Goal: Task Accomplishment & Management: Complete application form

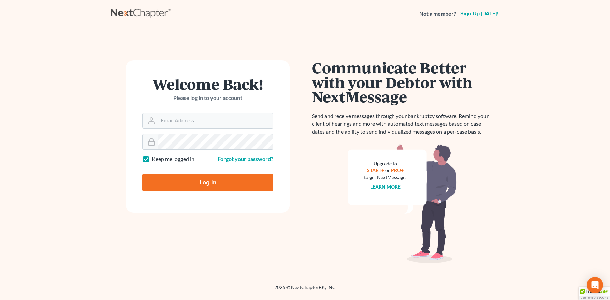
type input "[PERSON_NAME][EMAIL_ADDRESS][DOMAIN_NAME]"
click at [199, 183] on input "Log In" at bounding box center [207, 182] width 131 height 17
type input "Thinking..."
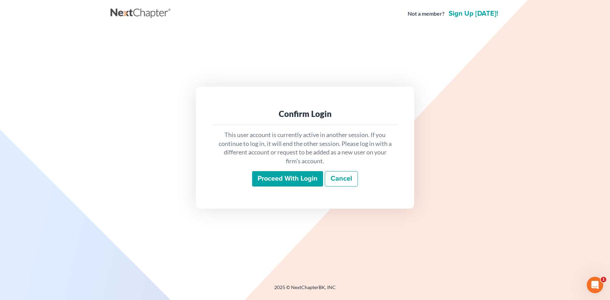
click at [281, 181] on input "Proceed with login" at bounding box center [287, 179] width 71 height 16
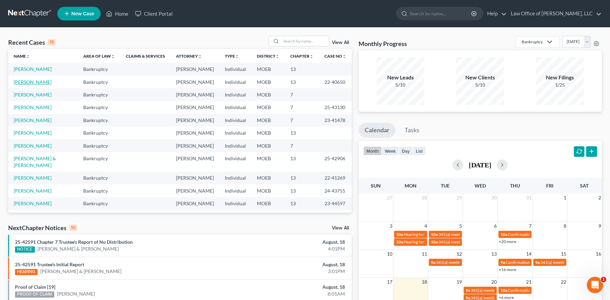
drag, startPoint x: 32, startPoint y: 89, endPoint x: 36, endPoint y: 161, distance: 72.1
click at [32, 85] on link "[PERSON_NAME]" at bounding box center [33, 82] width 38 height 6
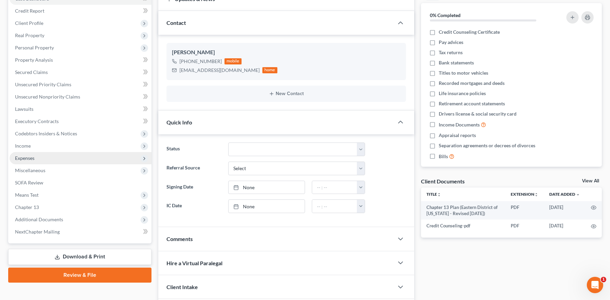
scroll to position [79, 0]
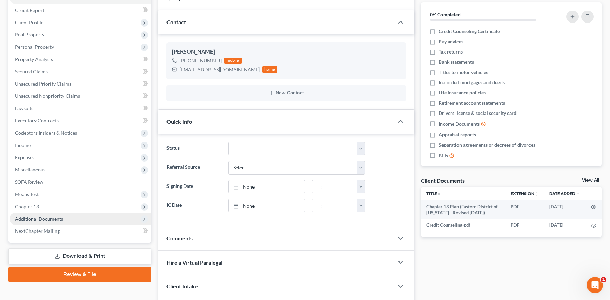
click at [40, 218] on span "Additional Documents" at bounding box center [39, 219] width 48 height 6
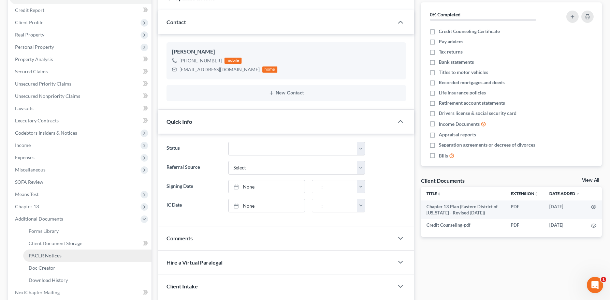
click at [57, 254] on span "PACER Notices" at bounding box center [45, 256] width 33 height 6
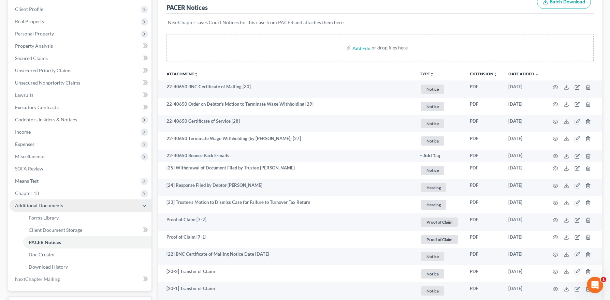
scroll to position [93, 0]
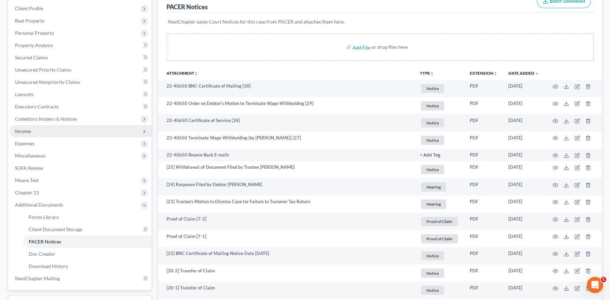
click at [38, 131] on span "Income" at bounding box center [81, 131] width 142 height 12
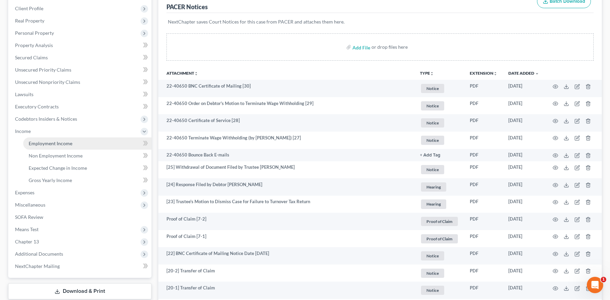
click at [48, 145] on span "Employment Income" at bounding box center [51, 144] width 44 height 6
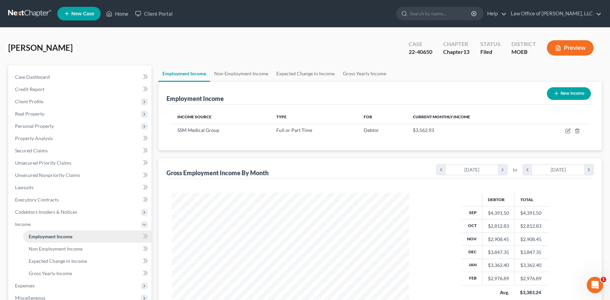
scroll to position [123, 251]
click at [566, 130] on icon "button" at bounding box center [568, 131] width 4 height 4
select select "0"
select select "26"
select select "2"
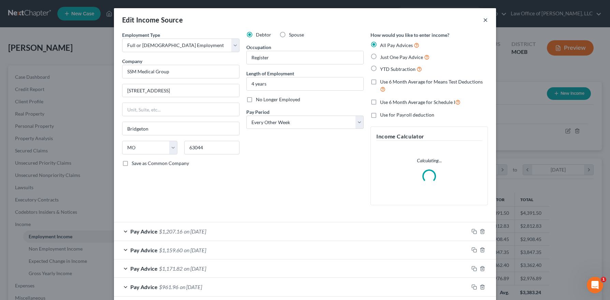
drag, startPoint x: 483, startPoint y: 19, endPoint x: 475, endPoint y: 24, distance: 9.6
click at [483, 19] on button "×" at bounding box center [485, 20] width 5 height 8
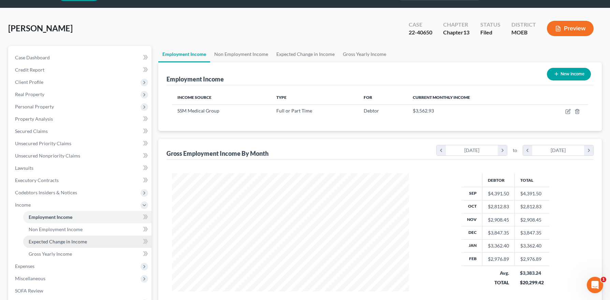
scroll to position [25, 0]
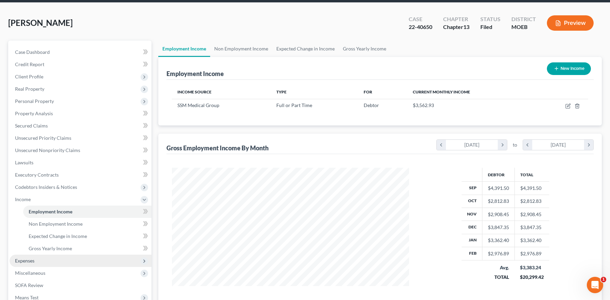
click at [38, 257] on span "Expenses" at bounding box center [81, 261] width 142 height 12
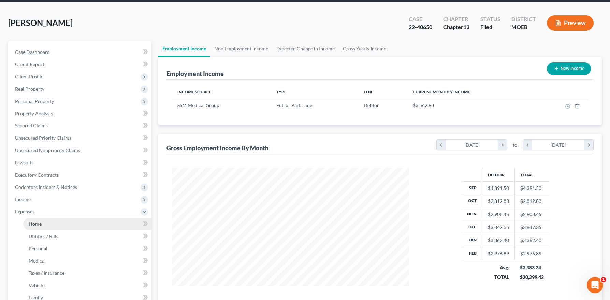
click at [41, 224] on span "Home" at bounding box center [35, 224] width 13 height 6
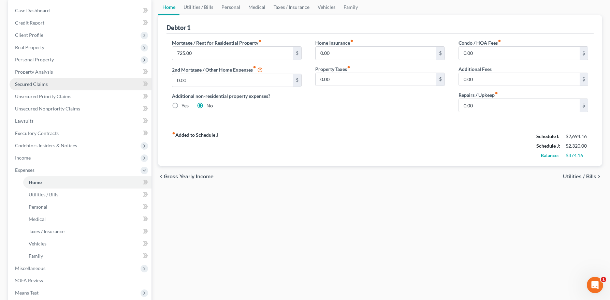
scroll to position [64, 0]
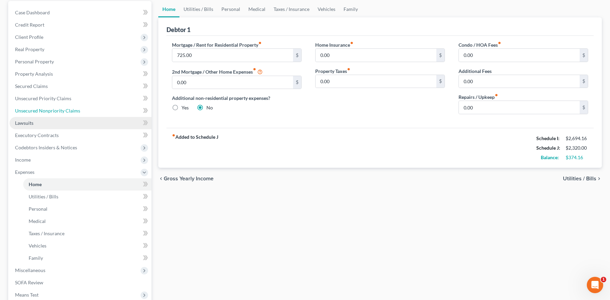
drag, startPoint x: 59, startPoint y: 110, endPoint x: 64, endPoint y: 117, distance: 8.8
click at [59, 110] on span "Unsecured Nonpriority Claims" at bounding box center [47, 111] width 65 height 6
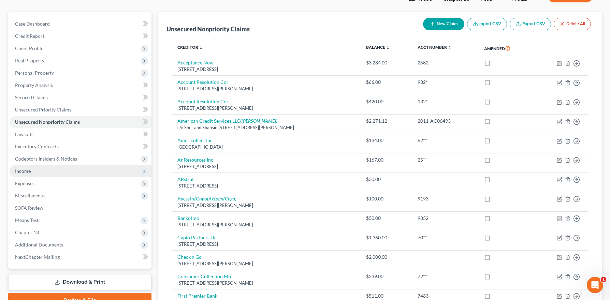
scroll to position [69, 0]
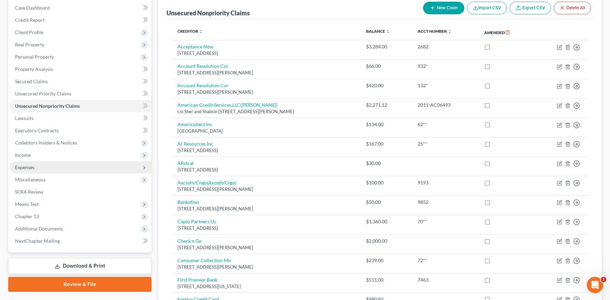
drag, startPoint x: 48, startPoint y: 164, endPoint x: 44, endPoint y: 163, distance: 5.1
click at [47, 164] on span "Expenses" at bounding box center [81, 167] width 142 height 12
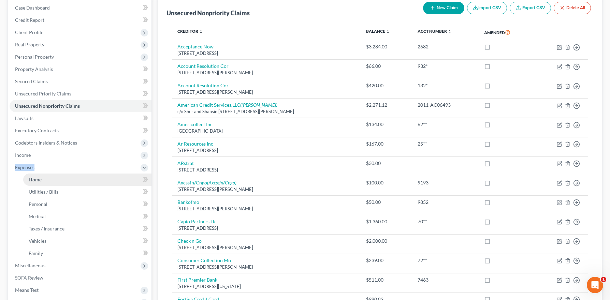
click at [55, 179] on link "Home" at bounding box center [87, 180] width 128 height 12
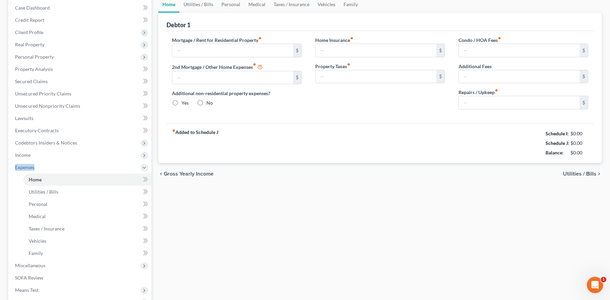
type input "725.00"
type input "0.00"
radio input "true"
type input "0.00"
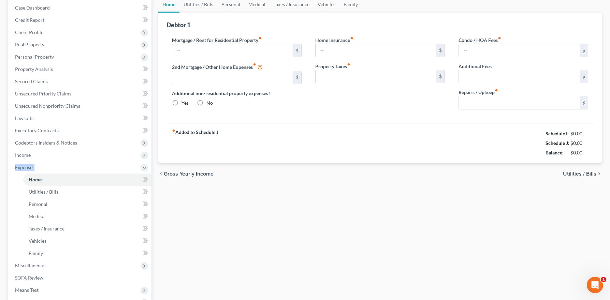
type input "0.00"
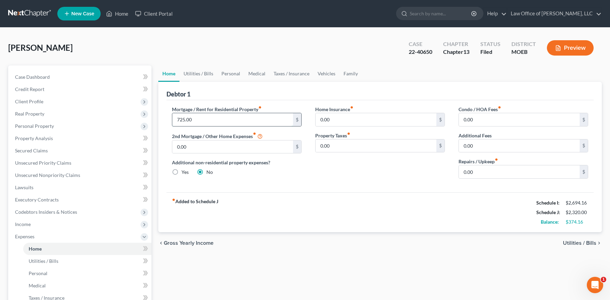
click at [218, 119] on input "725.00" at bounding box center [232, 119] width 121 height 13
type input "850.00"
click at [202, 72] on link "Utilities / Bills" at bounding box center [199, 74] width 38 height 16
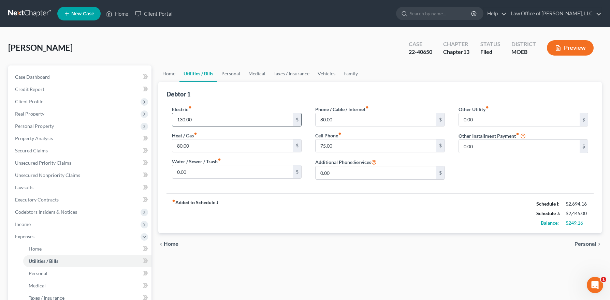
click at [204, 120] on input "130.00" at bounding box center [232, 119] width 121 height 13
type input "200.00"
click at [196, 145] on input "80.00" at bounding box center [232, 146] width 121 height 13
click at [350, 119] on input "80.00" at bounding box center [376, 119] width 121 height 13
type input "100.00"
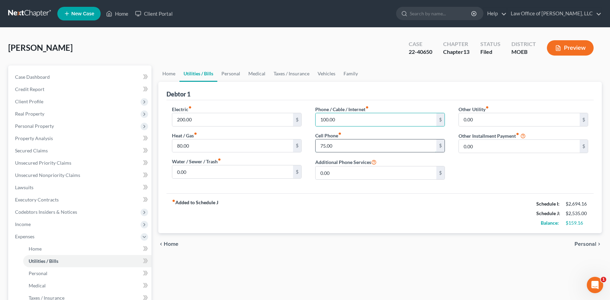
click at [329, 148] on input "75.00" at bounding box center [376, 146] width 121 height 13
type input "120.00"
click at [241, 73] on link "Personal" at bounding box center [230, 74] width 27 height 16
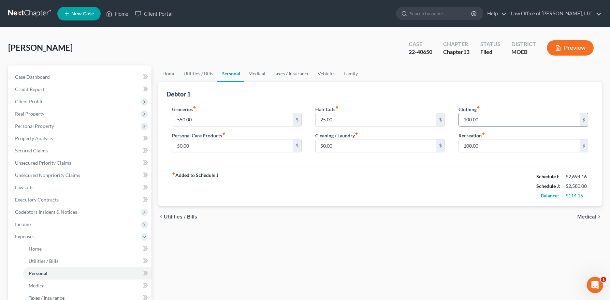
click at [487, 123] on input "100.00" at bounding box center [519, 119] width 121 height 13
click at [488, 118] on input "100.00" at bounding box center [519, 119] width 121 height 13
click at [469, 120] on input "100.00" at bounding box center [519, 119] width 121 height 13
drag, startPoint x: 472, startPoint y: 119, endPoint x: 460, endPoint y: 143, distance: 26.3
click at [472, 119] on input "100.00" at bounding box center [519, 119] width 121 height 13
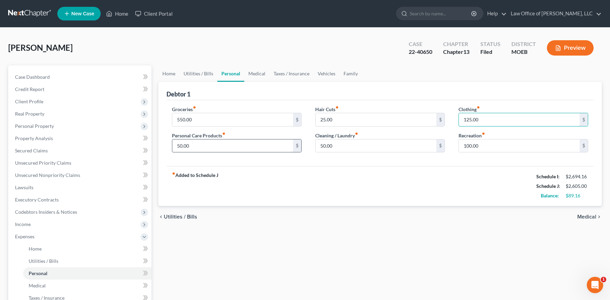
type input "125.00"
click at [218, 148] on input "50.00" at bounding box center [232, 146] width 121 height 13
click at [350, 145] on input "50.00" at bounding box center [376, 146] width 121 height 13
drag, startPoint x: 508, startPoint y: 144, endPoint x: 308, endPoint y: 96, distance: 205.1
click at [508, 144] on input "100.00" at bounding box center [519, 146] width 121 height 13
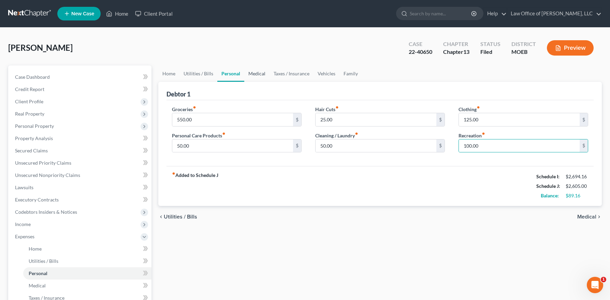
click at [259, 73] on link "Medical" at bounding box center [256, 74] width 25 height 16
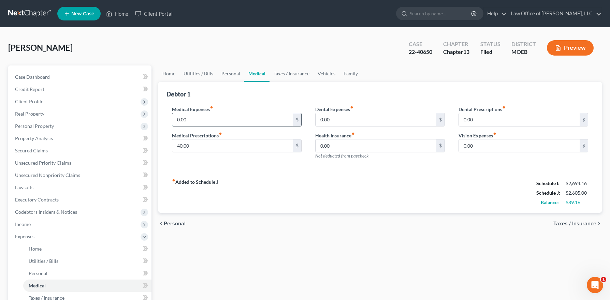
click at [237, 124] on input "0.00" at bounding box center [232, 119] width 121 height 13
click at [210, 123] on input "0.00" at bounding box center [232, 119] width 121 height 13
click at [208, 144] on input "40.00" at bounding box center [232, 146] width 121 height 13
click at [193, 115] on input "0.00" at bounding box center [232, 119] width 121 height 13
type input "30.00"
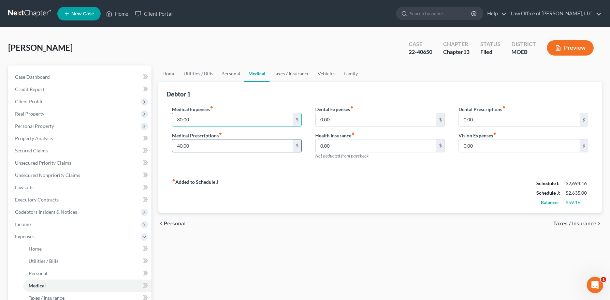
click at [203, 144] on input "40.00" at bounding box center [232, 146] width 121 height 13
click at [206, 148] on input "40.00" at bounding box center [232, 146] width 121 height 13
click at [340, 119] on input "0.00" at bounding box center [376, 119] width 121 height 13
click at [483, 116] on input "0.00" at bounding box center [519, 119] width 121 height 13
click at [492, 147] on input "0.00" at bounding box center [519, 146] width 121 height 13
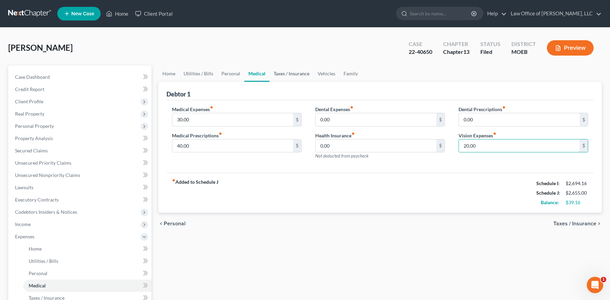
type input "20.00"
click at [298, 68] on link "Taxes / Insurance" at bounding box center [292, 74] width 44 height 16
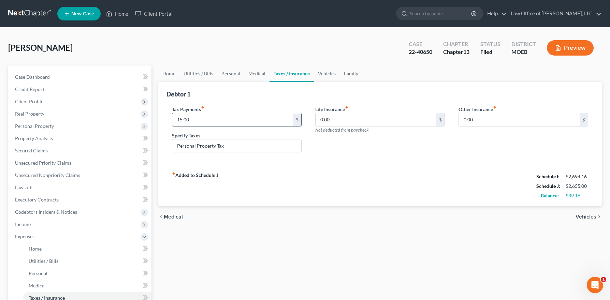
click at [181, 124] on input "15.00" at bounding box center [232, 119] width 121 height 13
click at [216, 125] on input "15.00" at bounding box center [232, 119] width 121 height 13
click at [212, 125] on input "15.00" at bounding box center [232, 119] width 121 height 13
drag, startPoint x: 181, startPoint y: 119, endPoint x: 184, endPoint y: 141, distance: 22.4
click at [181, 119] on input "15.00" at bounding box center [232, 119] width 121 height 13
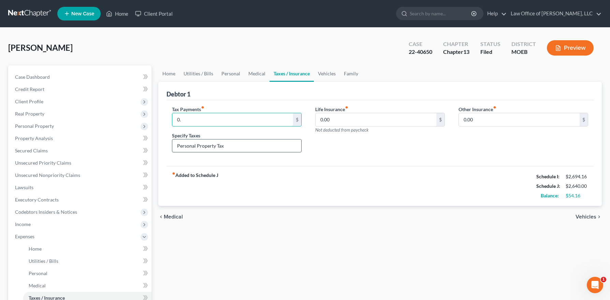
type input "0"
type input "20.00"
drag, startPoint x: 329, startPoint y: 73, endPoint x: 335, endPoint y: 80, distance: 8.7
click at [329, 73] on link "Vehicles" at bounding box center [327, 74] width 26 height 16
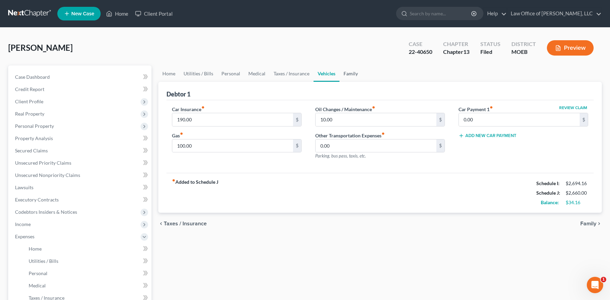
click at [350, 74] on link "Family" at bounding box center [351, 74] width 23 height 16
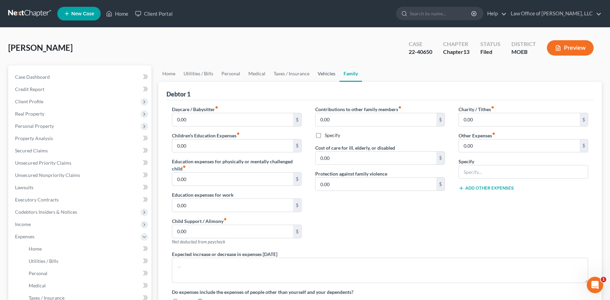
click at [317, 73] on link "Vehicles" at bounding box center [327, 74] width 26 height 16
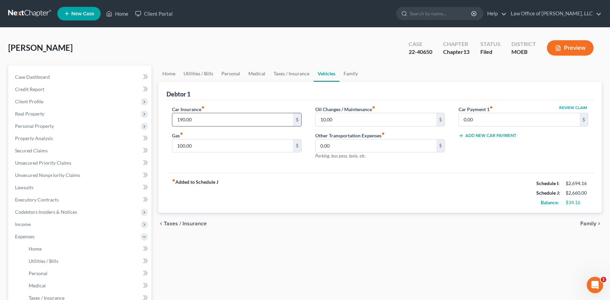
click at [218, 118] on input "190.00" at bounding box center [232, 119] width 121 height 13
drag, startPoint x: 213, startPoint y: 147, endPoint x: 216, endPoint y: 133, distance: 14.3
click at [213, 147] on input "100.00" at bounding box center [232, 146] width 121 height 13
click at [201, 121] on input "190.00" at bounding box center [232, 119] width 121 height 13
click at [196, 122] on input "190.00" at bounding box center [232, 119] width 121 height 13
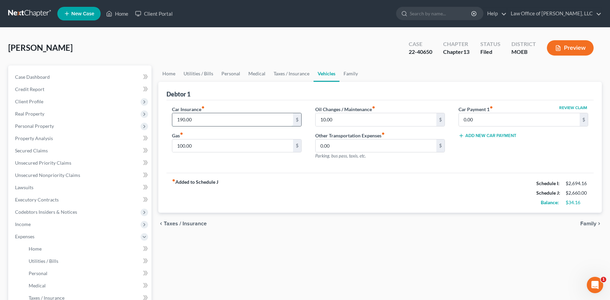
click at [209, 115] on input "190.00" at bounding box center [232, 119] width 121 height 13
click at [192, 118] on input "190.00" at bounding box center [232, 119] width 121 height 13
click at [325, 121] on input "10.00" at bounding box center [376, 119] width 121 height 13
click at [487, 121] on input "0.00" at bounding box center [519, 119] width 121 height 13
click at [226, 140] on input "100.00" at bounding box center [232, 146] width 121 height 13
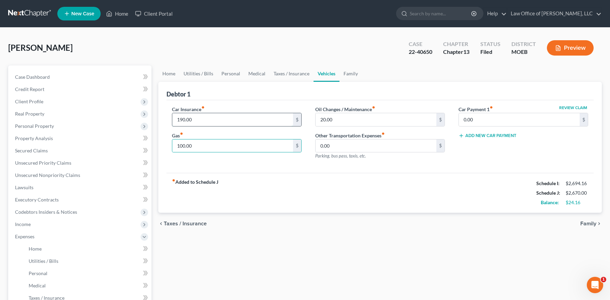
click at [202, 124] on input "190.00" at bounding box center [232, 119] width 121 height 13
click at [204, 144] on input "100.00" at bounding box center [232, 146] width 121 height 13
click at [206, 122] on input "190.00" at bounding box center [232, 119] width 121 height 13
drag, startPoint x: 200, startPoint y: 120, endPoint x: 208, endPoint y: 148, distance: 29.1
click at [200, 120] on input "190.00" at bounding box center [232, 119] width 121 height 13
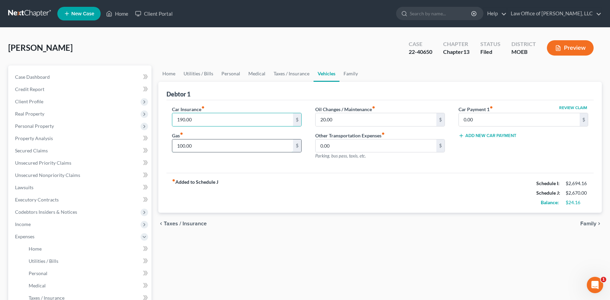
click at [190, 145] on input "100.00" at bounding box center [232, 146] width 121 height 13
click at [206, 146] on input "100.00" at bounding box center [232, 146] width 121 height 13
drag, startPoint x: 342, startPoint y: 119, endPoint x: 338, endPoint y: 125, distance: 7.4
click at [342, 119] on input "20.00" at bounding box center [376, 119] width 121 height 13
drag, startPoint x: 482, startPoint y: 118, endPoint x: 385, endPoint y: 122, distance: 97.0
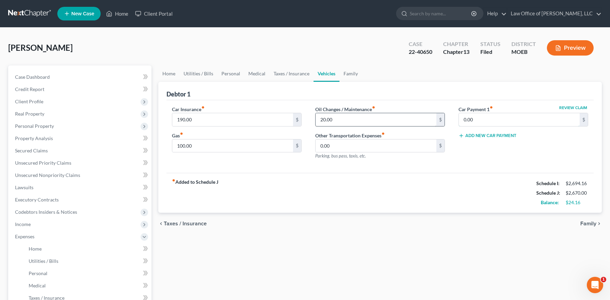
click at [482, 118] on input "0.00" at bounding box center [519, 119] width 121 height 13
click at [335, 122] on input "20.00" at bounding box center [376, 119] width 121 height 13
type input "25.00"
click at [345, 143] on input "0.00" at bounding box center [376, 146] width 121 height 13
click at [341, 119] on input "25.00" at bounding box center [376, 119] width 121 height 13
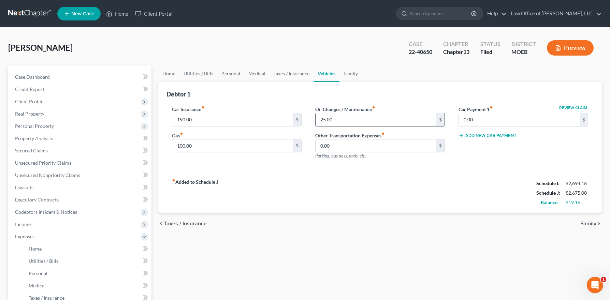
click at [361, 120] on input "25.00" at bounding box center [376, 119] width 121 height 13
click at [355, 73] on link "Family" at bounding box center [351, 74] width 23 height 16
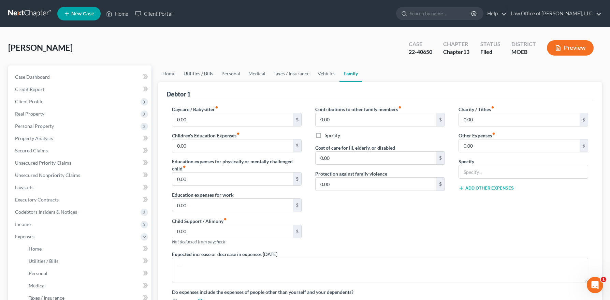
click at [196, 74] on link "Utilities / Bills" at bounding box center [199, 74] width 38 height 16
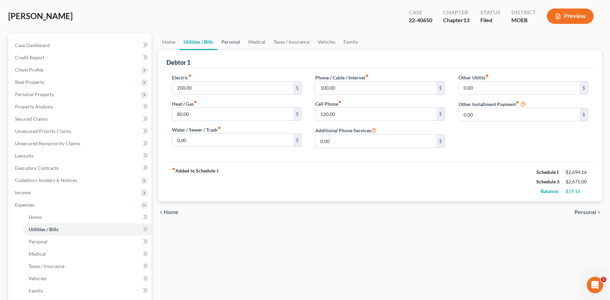
click at [231, 41] on link "Personal" at bounding box center [230, 42] width 27 height 16
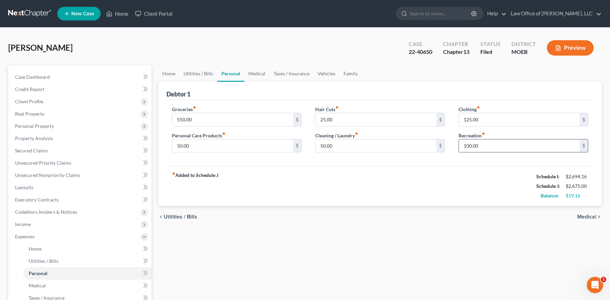
click at [470, 144] on input "100.00" at bounding box center [519, 146] width 121 height 13
type input "125.00"
click at [493, 119] on input "125.00" at bounding box center [519, 119] width 121 height 13
click at [161, 77] on link "Home" at bounding box center [168, 74] width 21 height 16
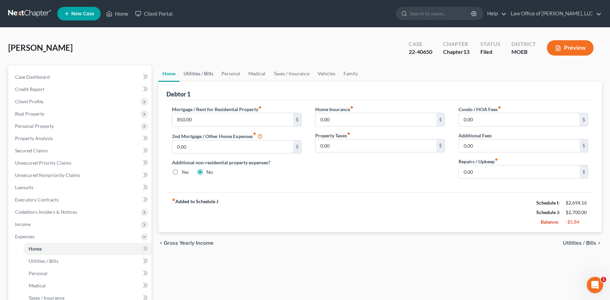
click at [200, 71] on link "Utilities / Bills" at bounding box center [199, 74] width 38 height 16
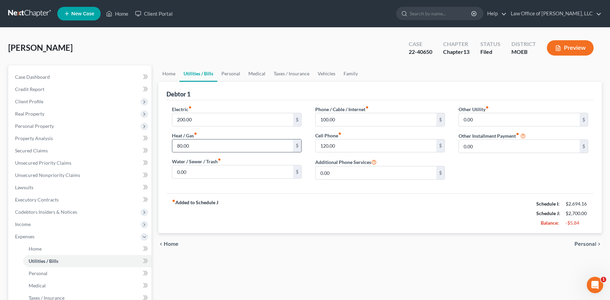
click at [182, 145] on input "80.00" at bounding box center [232, 146] width 121 height 13
click at [226, 73] on link "Personal" at bounding box center [230, 74] width 27 height 16
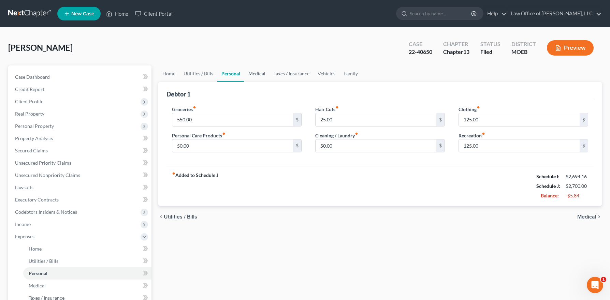
click at [263, 71] on link "Medical" at bounding box center [256, 74] width 25 height 16
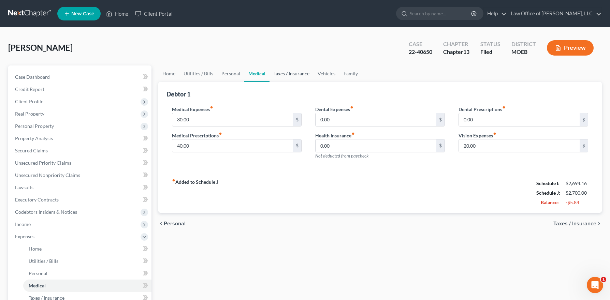
click at [293, 75] on link "Taxes / Insurance" at bounding box center [292, 74] width 44 height 16
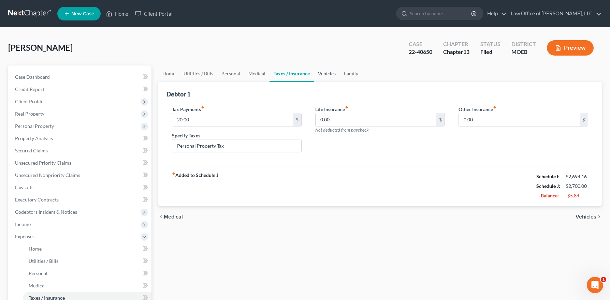
click at [333, 75] on link "Vehicles" at bounding box center [327, 74] width 26 height 16
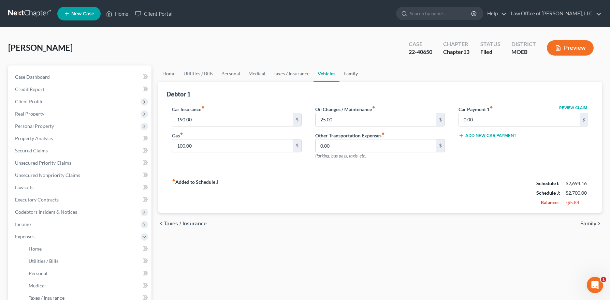
click at [346, 74] on link "Family" at bounding box center [351, 74] width 23 height 16
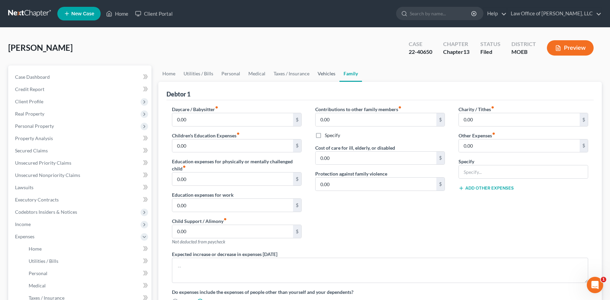
click at [319, 72] on link "Vehicles" at bounding box center [327, 74] width 26 height 16
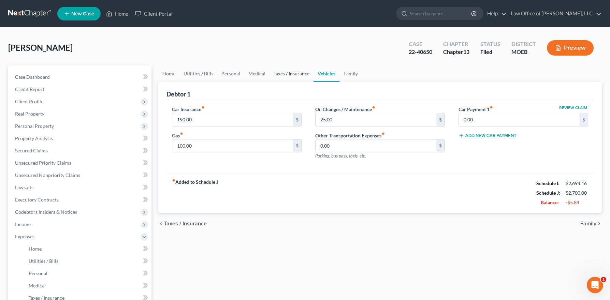
click at [298, 75] on link "Taxes / Insurance" at bounding box center [292, 74] width 44 height 16
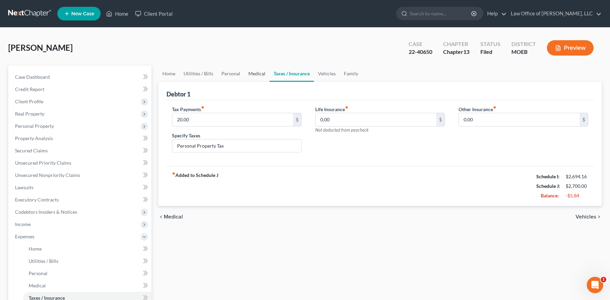
click at [252, 72] on link "Medical" at bounding box center [256, 74] width 25 height 16
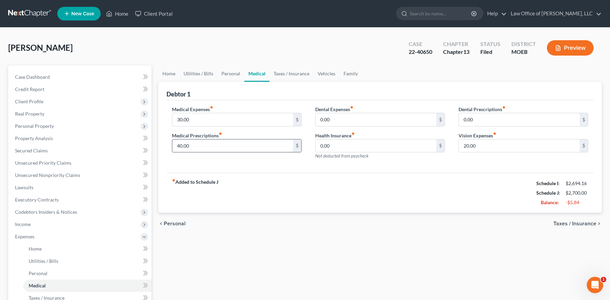
click at [181, 146] on input "40.00" at bounding box center [232, 146] width 121 height 13
type input "45.00"
click at [491, 147] on input "20.00" at bounding box center [519, 146] width 121 height 13
click at [487, 121] on input "0.00" at bounding box center [519, 119] width 121 height 13
click at [203, 76] on link "Utilities / Bills" at bounding box center [199, 74] width 38 height 16
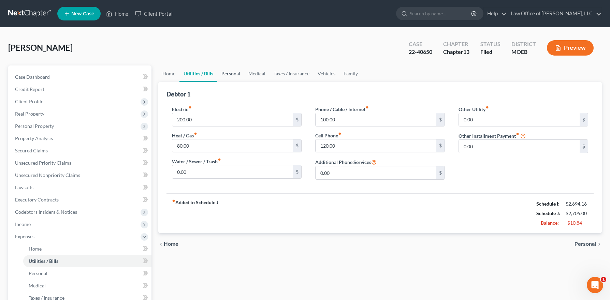
click at [222, 72] on link "Personal" at bounding box center [230, 74] width 27 height 16
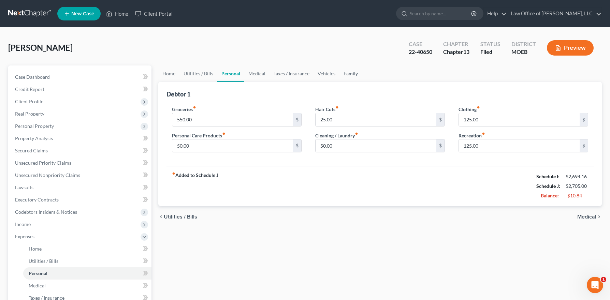
click at [356, 72] on link "Family" at bounding box center [351, 74] width 23 height 16
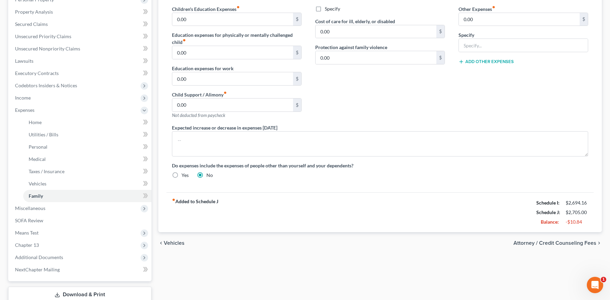
scroll to position [164, 0]
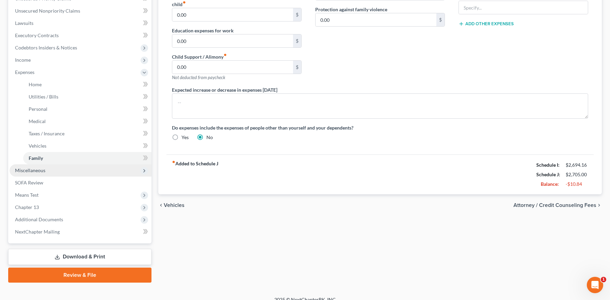
click at [39, 172] on span "Miscellaneous" at bounding box center [30, 171] width 30 height 6
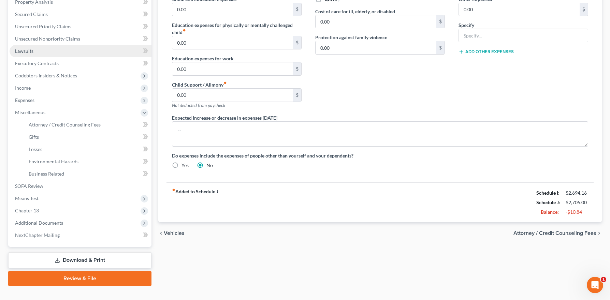
scroll to position [136, 0]
drag, startPoint x: 32, startPoint y: 53, endPoint x: 37, endPoint y: 54, distance: 4.8
click at [32, 53] on span "Lawsuits" at bounding box center [24, 52] width 18 height 6
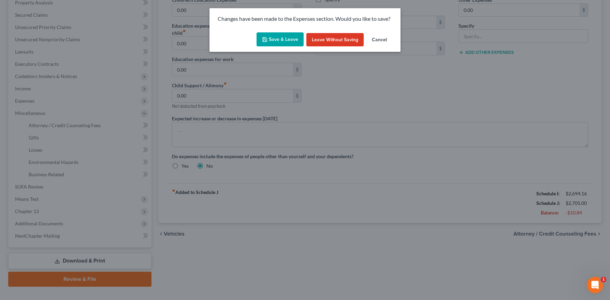
drag, startPoint x: 279, startPoint y: 41, endPoint x: 283, endPoint y: 44, distance: 5.1
click at [279, 41] on button "Save & Leave" at bounding box center [280, 39] width 47 height 14
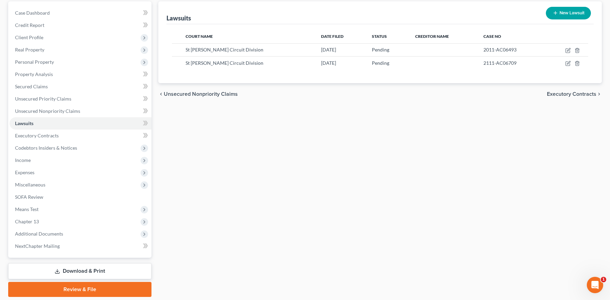
scroll to position [60, 0]
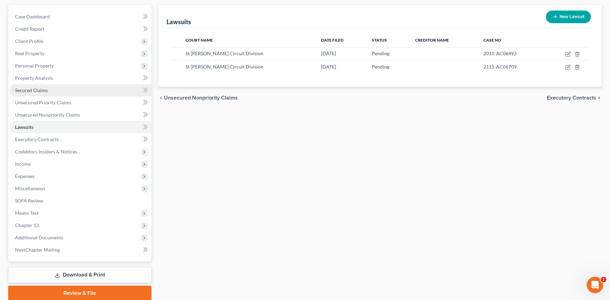
click at [51, 89] on link "Secured Claims" at bounding box center [81, 90] width 142 height 12
